Goal: Task Accomplishment & Management: Complete application form

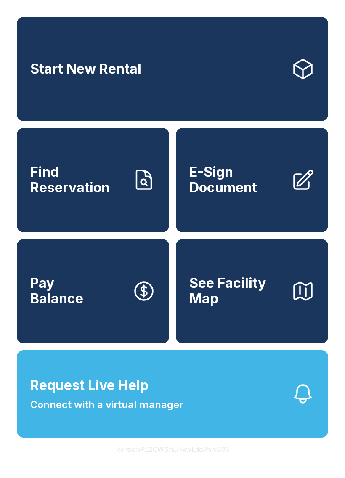
click at [250, 181] on span "E-Sign Document" at bounding box center [236, 180] width 95 height 31
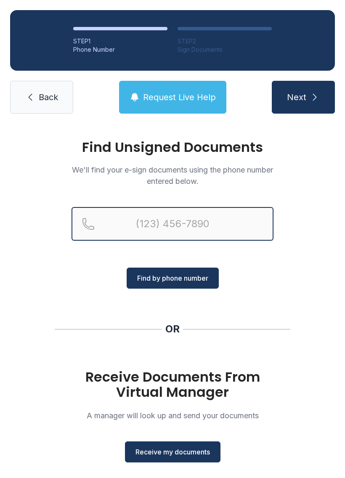
click at [132, 218] on input "Reservation phone number" at bounding box center [173, 224] width 202 height 34
type input "("
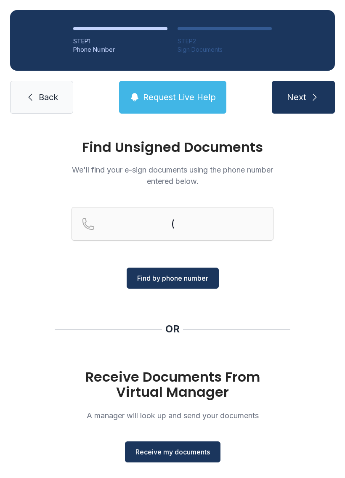
click at [319, 315] on div "Find Unsigned Documents We'll find your e-sign documents using the phone number…" at bounding box center [172, 310] width 345 height 373
click at [187, 450] on span "Receive my documents" at bounding box center [173, 452] width 75 height 10
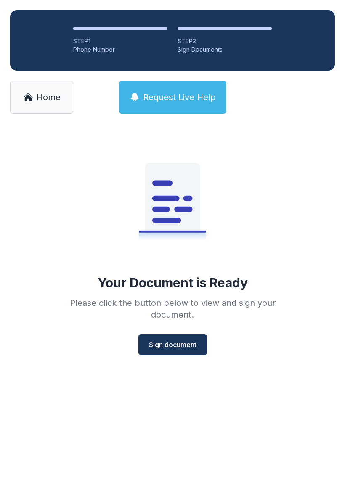
click at [180, 347] on span "Sign document" at bounding box center [173, 345] width 48 height 10
click at [187, 345] on span "Sign document" at bounding box center [173, 345] width 48 height 10
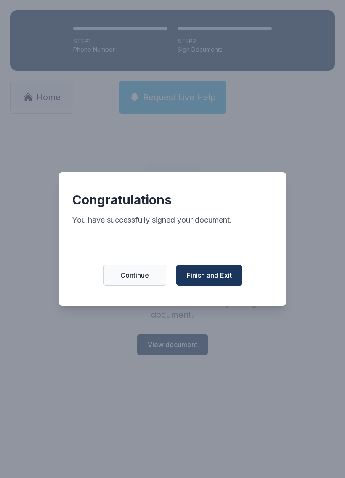
click at [220, 272] on button "Finish and Exit" at bounding box center [209, 275] width 66 height 21
